Goal: Task Accomplishment & Management: Use online tool/utility

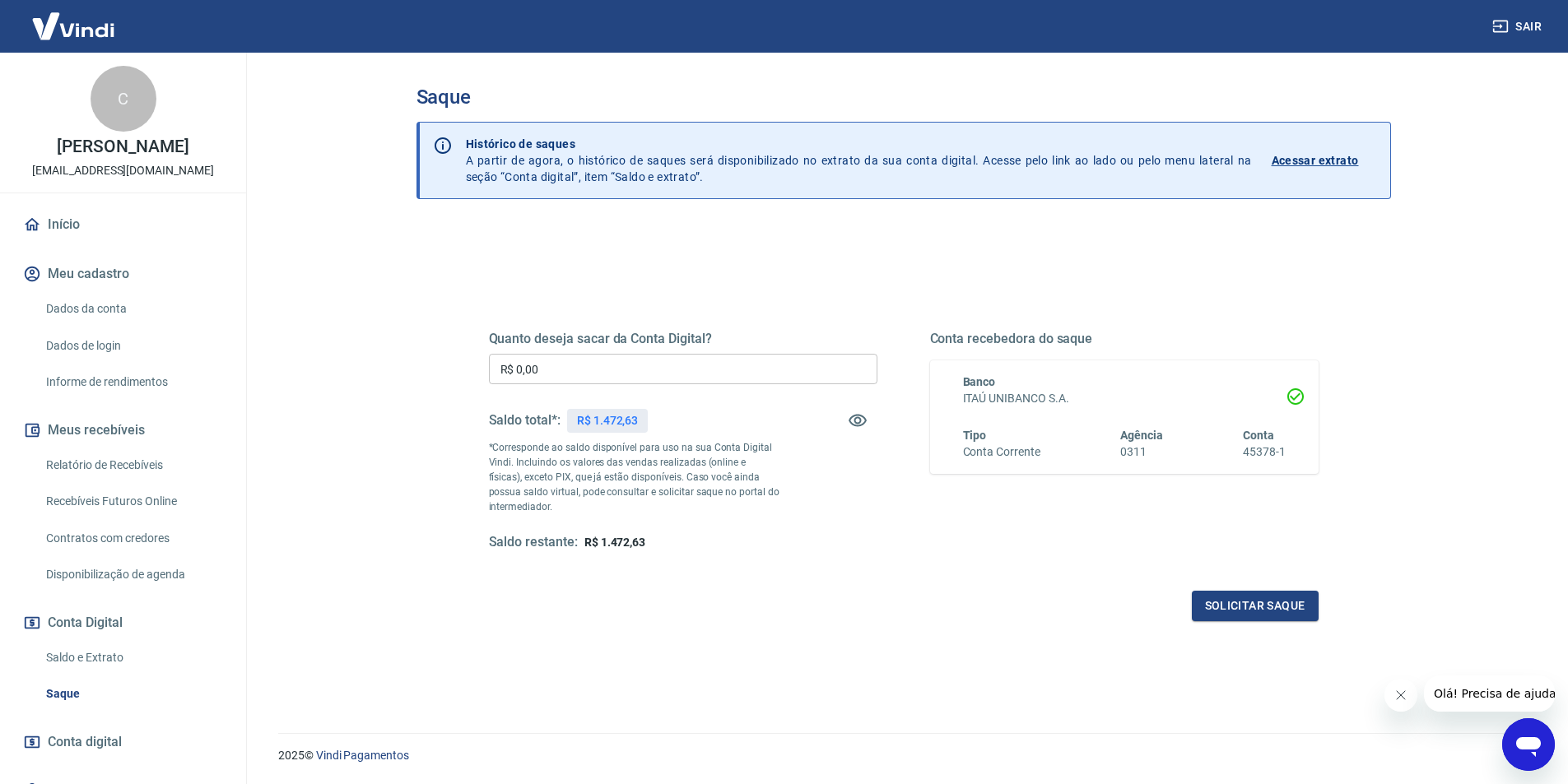
click at [659, 367] on input "R$ 0,00" at bounding box center [683, 369] width 388 height 30
type input "R$ 1.472,63"
click at [1262, 613] on button "Solicitar saque" at bounding box center [1255, 606] width 127 height 30
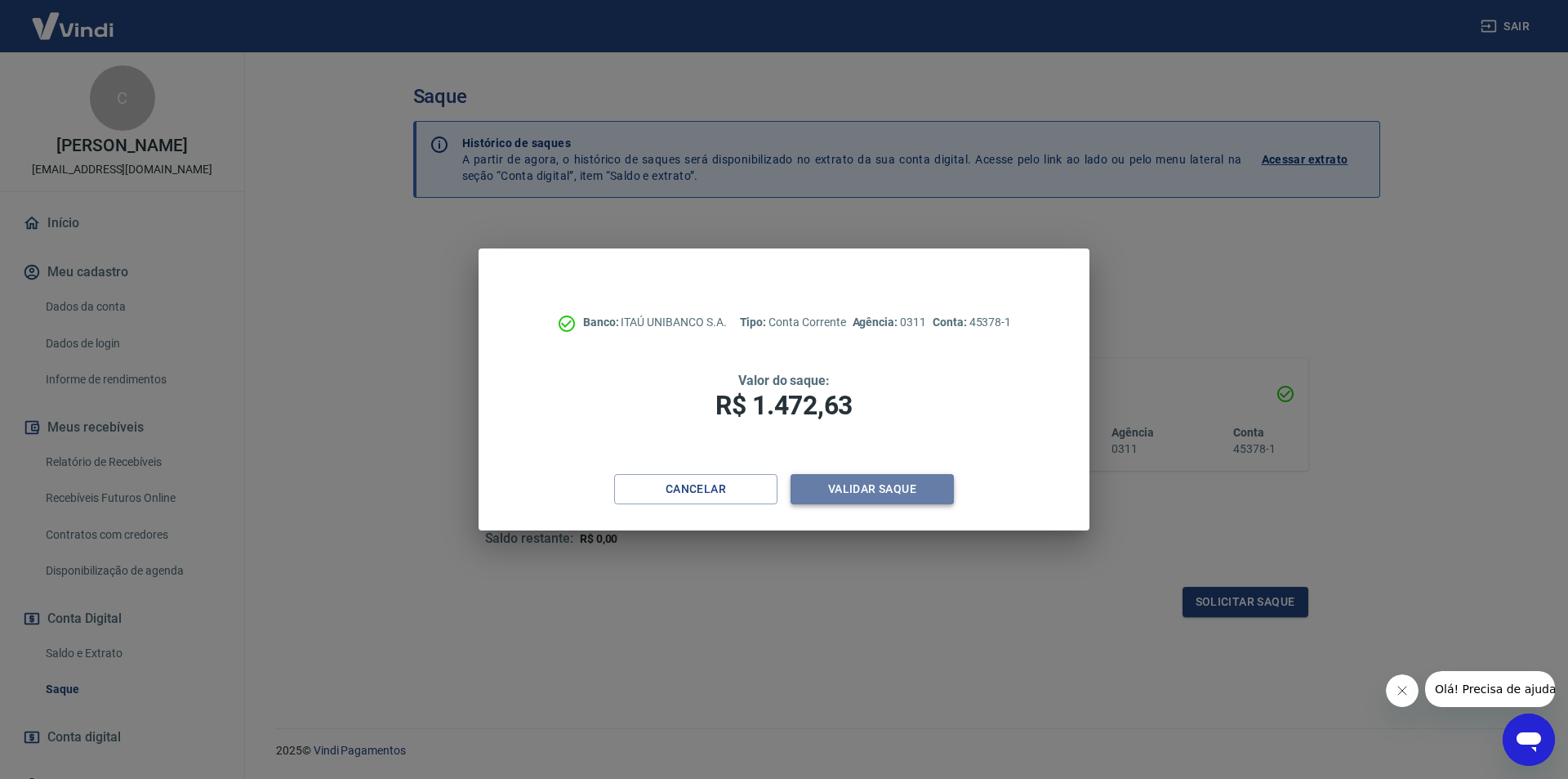
click at [871, 491] on button "Validar saque" at bounding box center [872, 489] width 163 height 30
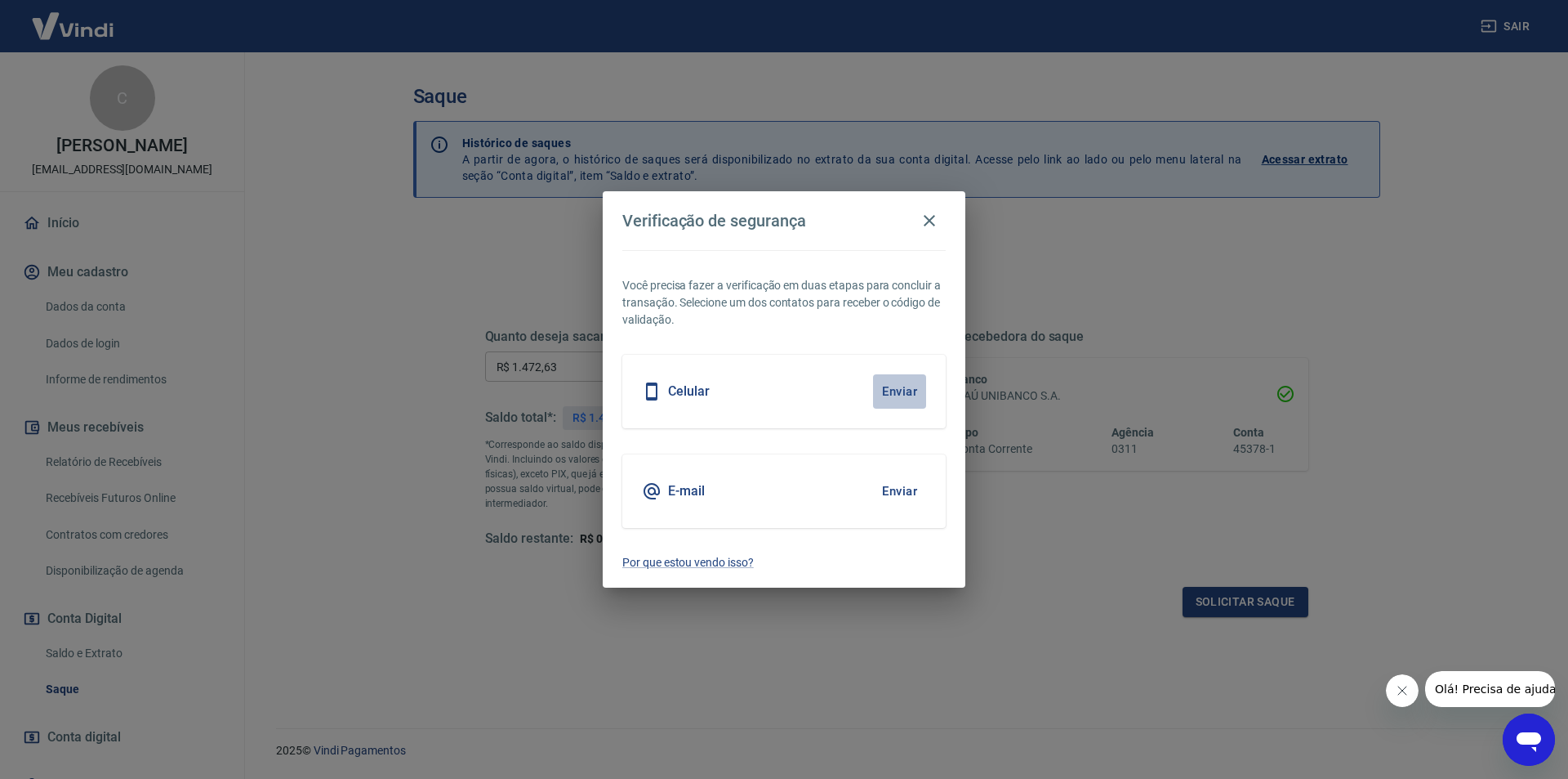
click at [908, 389] on button "Enviar" at bounding box center [899, 391] width 53 height 34
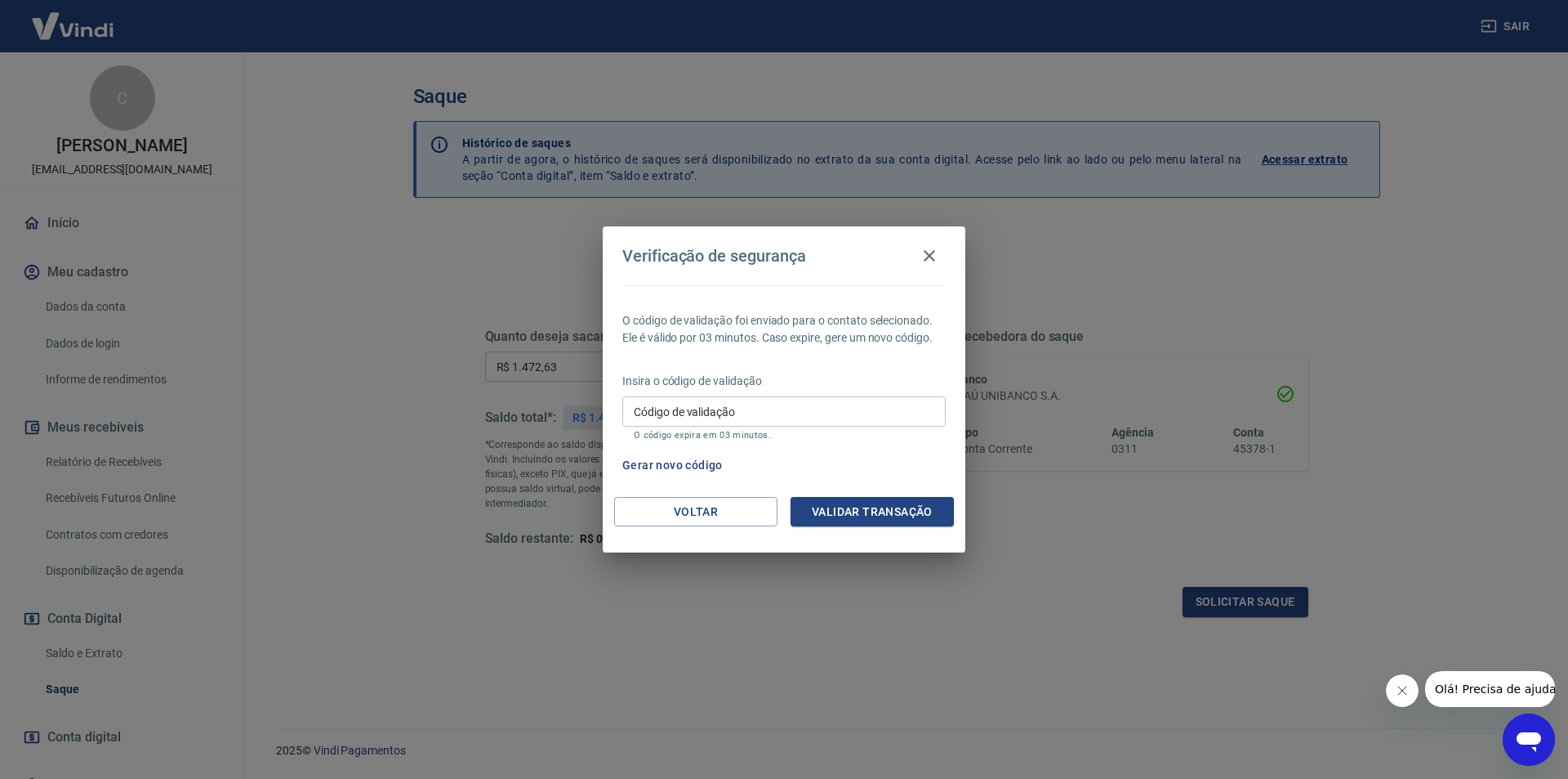
click at [750, 407] on input "Código de validação" at bounding box center [784, 412] width 323 height 30
type input "562574"
click at [851, 511] on button "Validar transação" at bounding box center [872, 512] width 163 height 30
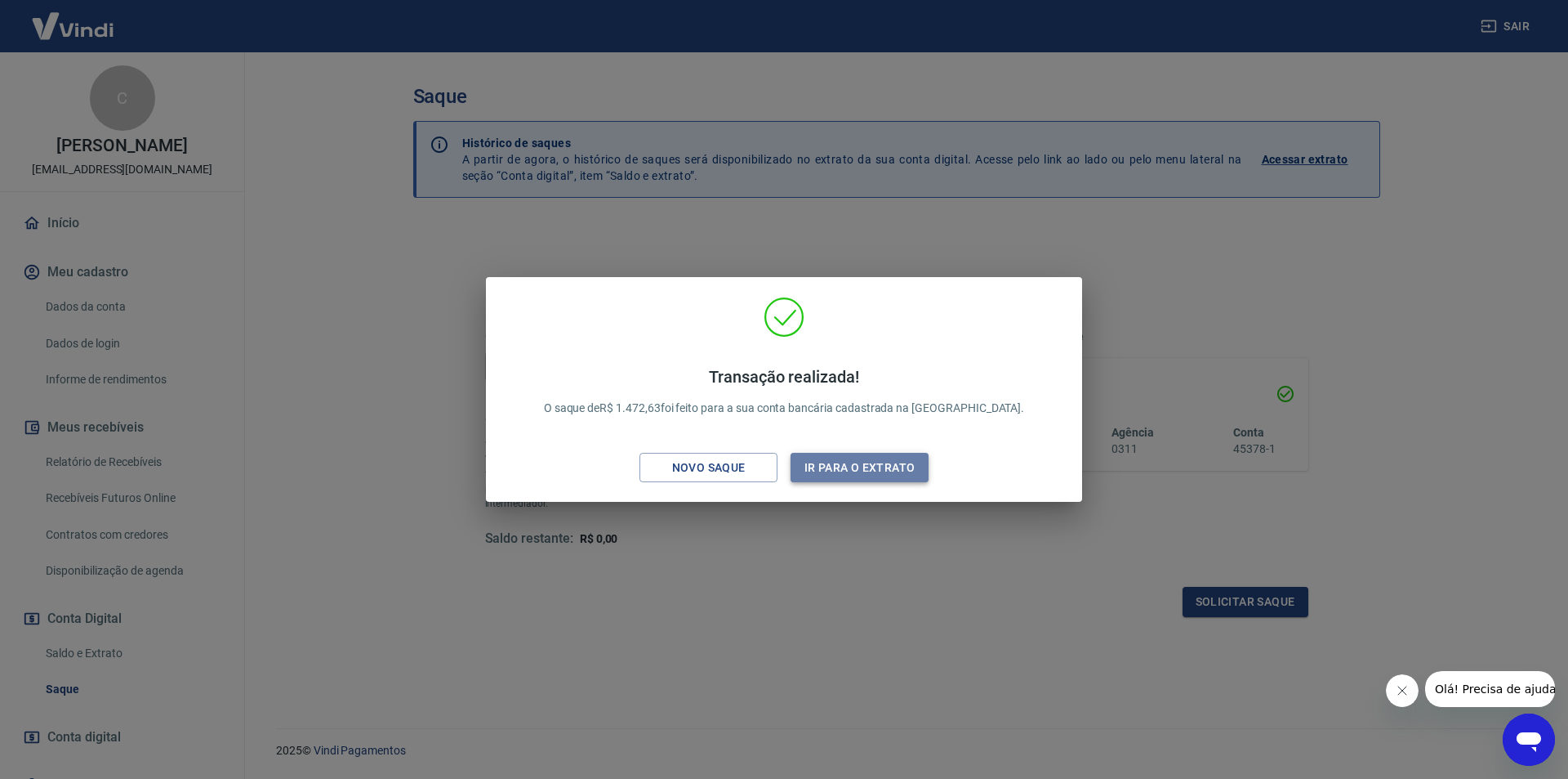
click at [829, 466] on button "Ir para o extrato" at bounding box center [859, 468] width 138 height 30
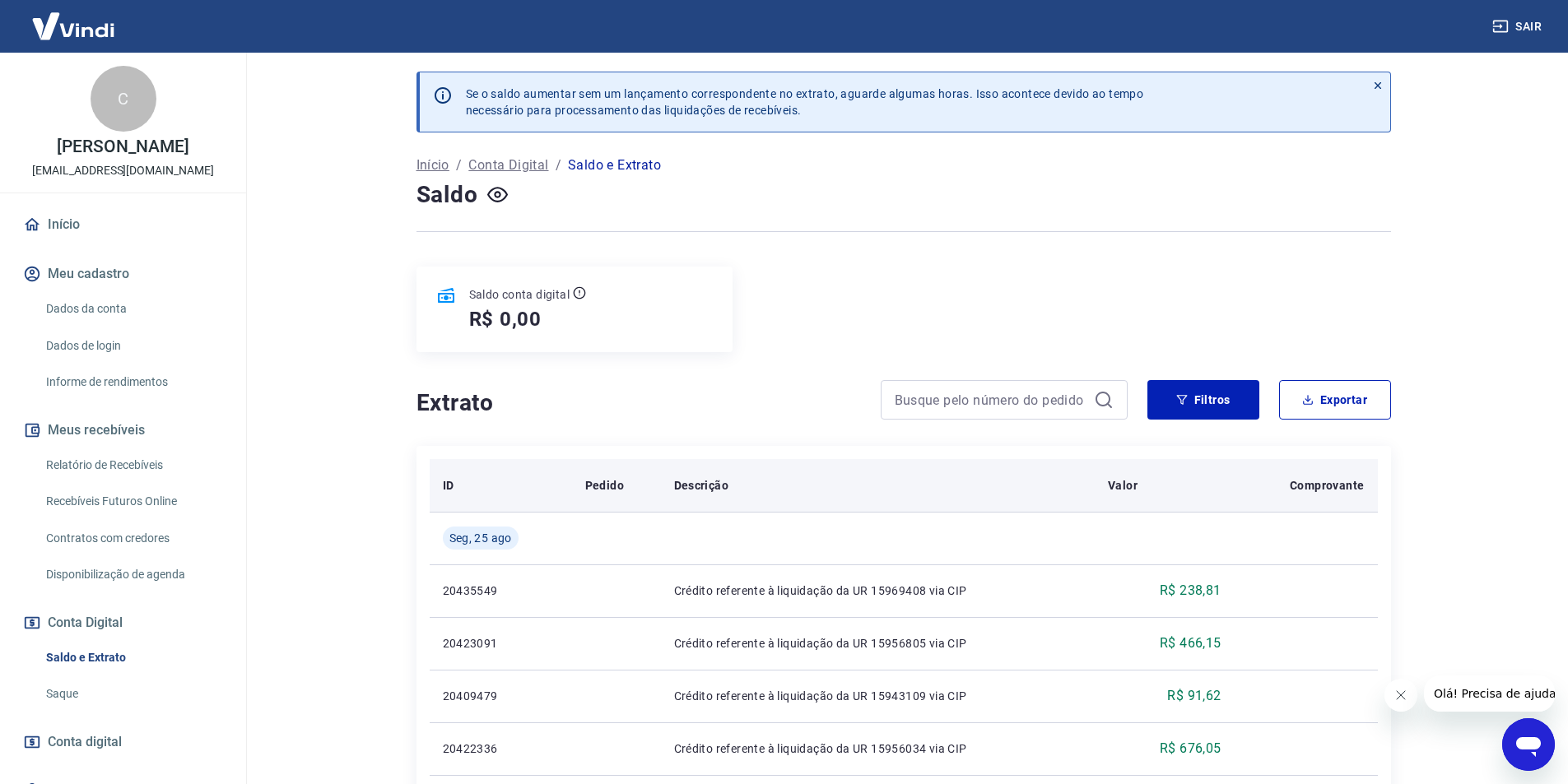
scroll to position [246, 0]
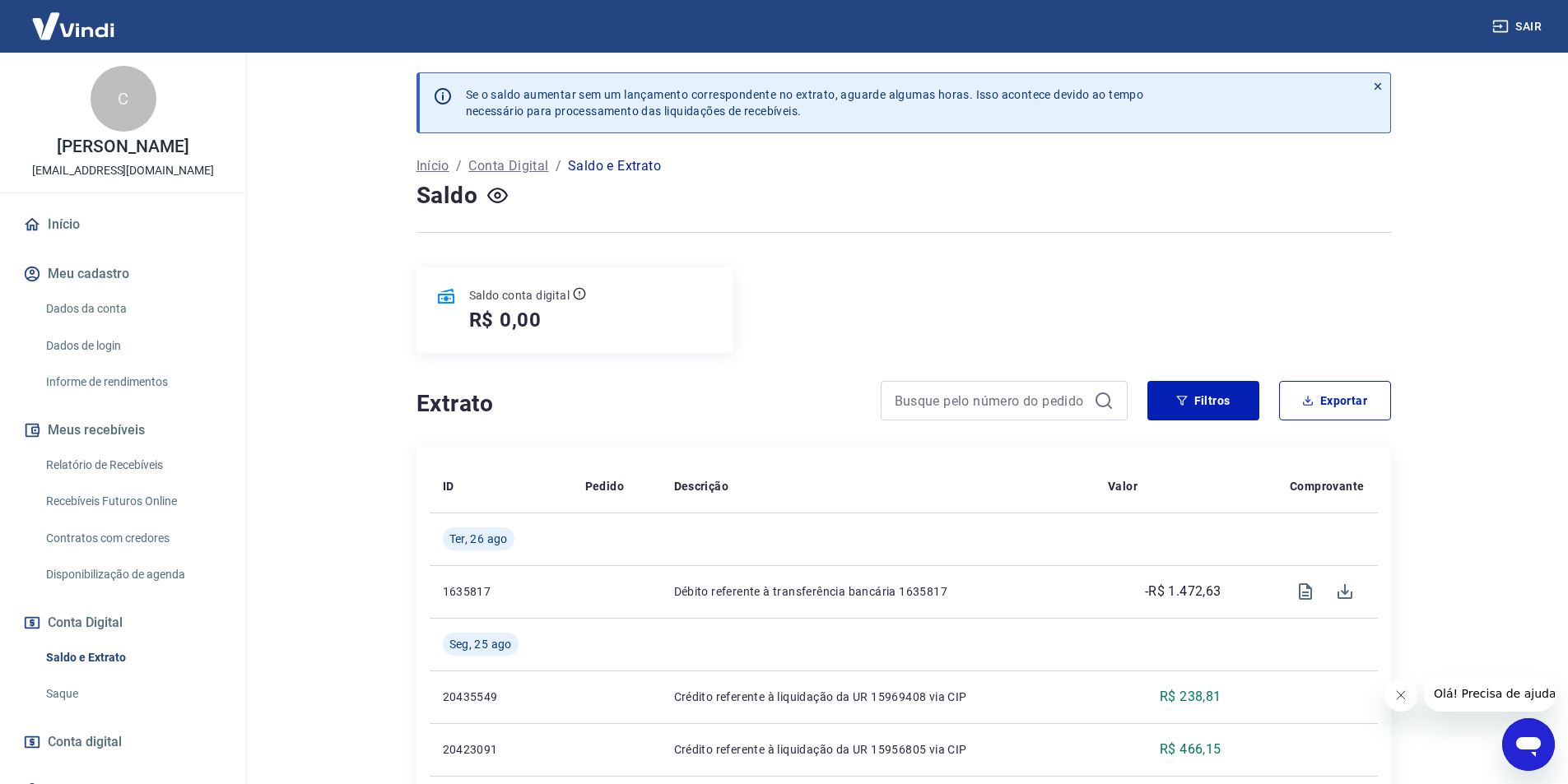
click at [1511, 25] on button "Sair" at bounding box center [1518, 27] width 59 height 30
